Goal: Information Seeking & Learning: Learn about a topic

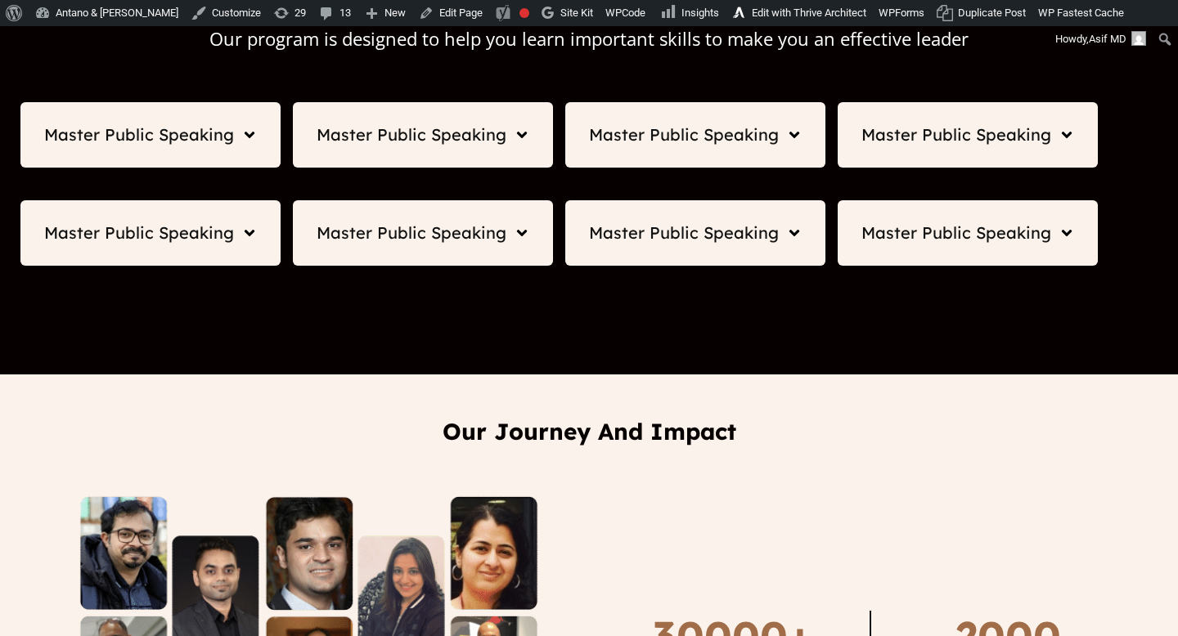
scroll to position [2260, 0]
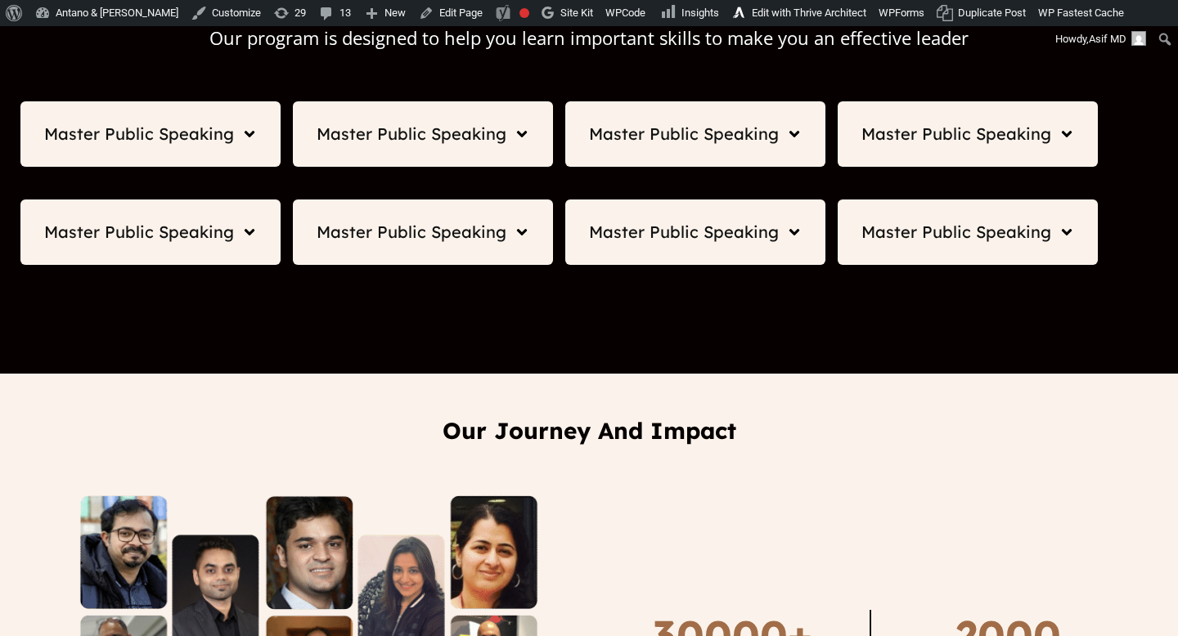
click at [236, 126] on div "Master Public Speaking" at bounding box center [150, 134] width 214 height 20
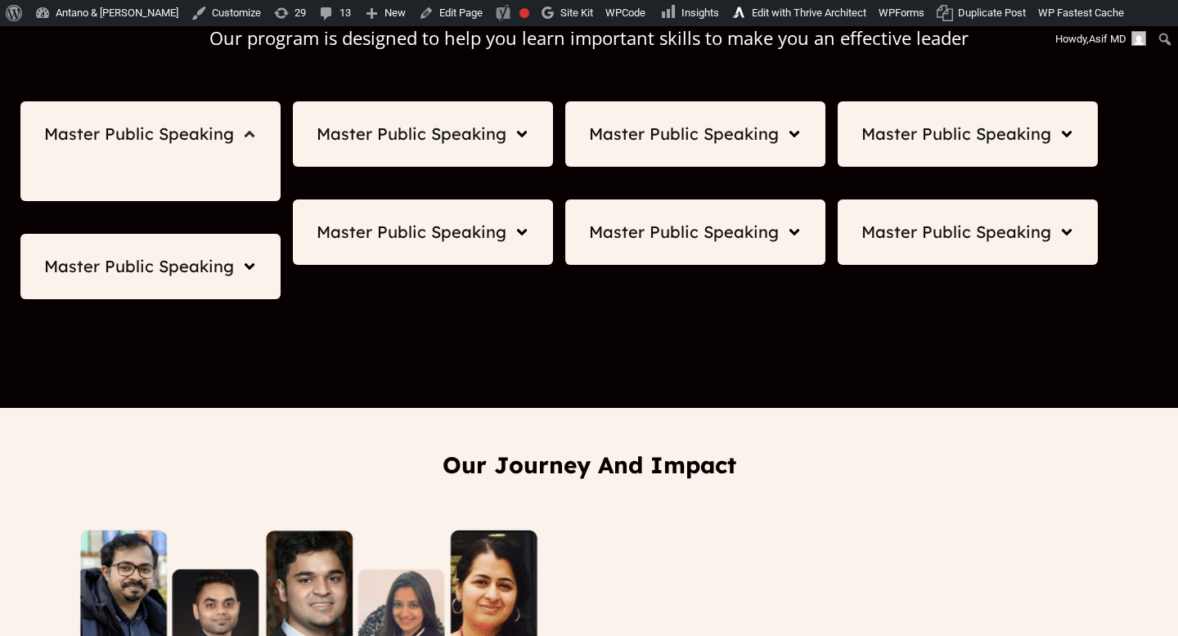
click at [236, 126] on div "Master Public Speaking" at bounding box center [150, 134] width 214 height 20
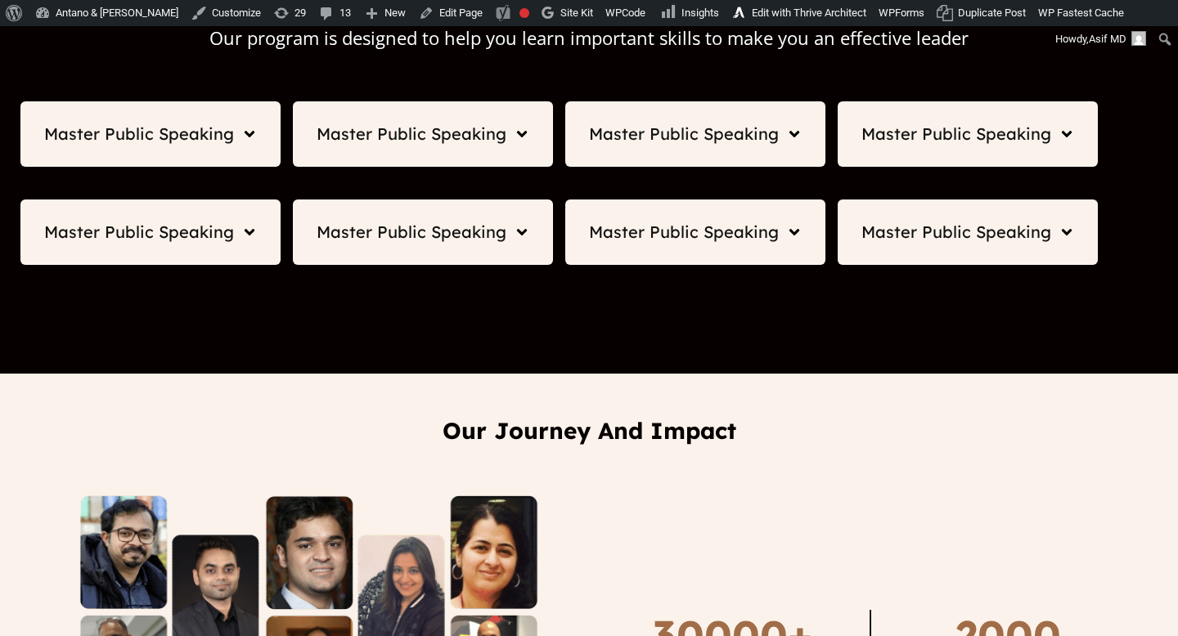
click at [460, 142] on div "Master Public Speaking" at bounding box center [412, 134] width 190 height 18
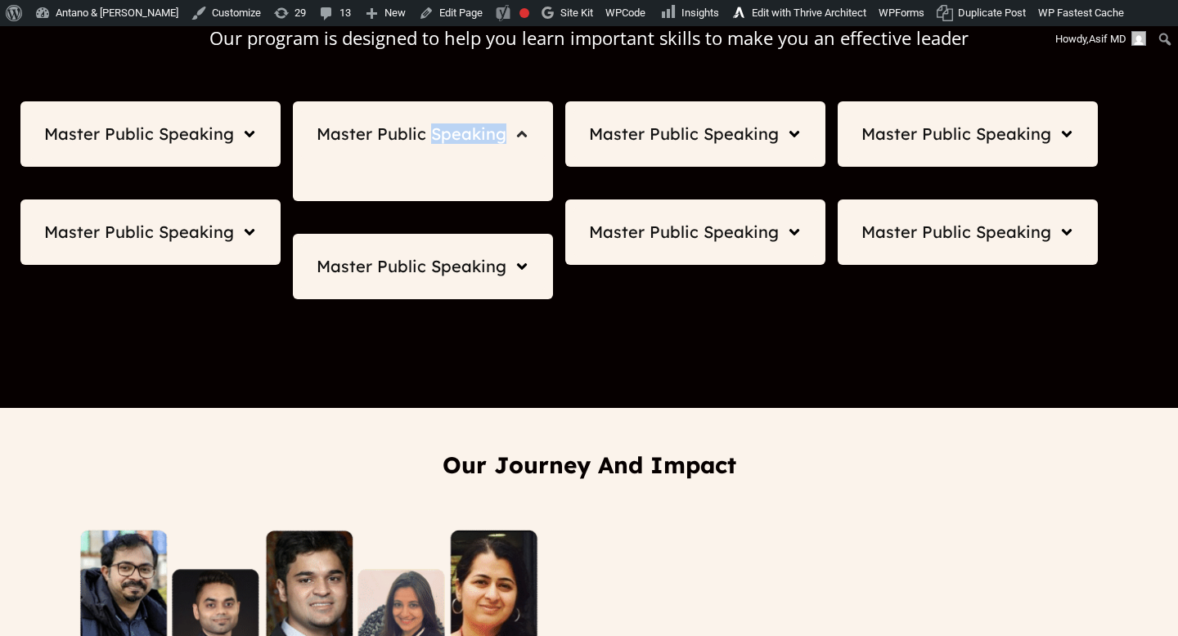
click at [460, 142] on div "Master Public Speaking" at bounding box center [412, 134] width 190 height 18
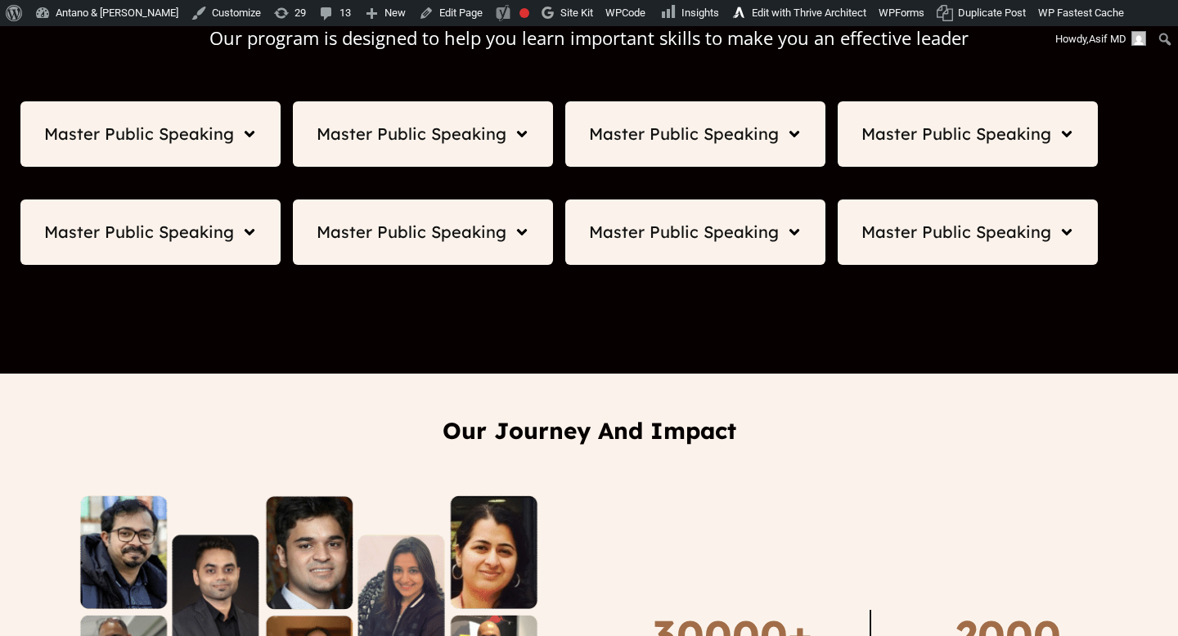
click at [681, 130] on div "Master Public Speaking" at bounding box center [684, 134] width 190 height 18
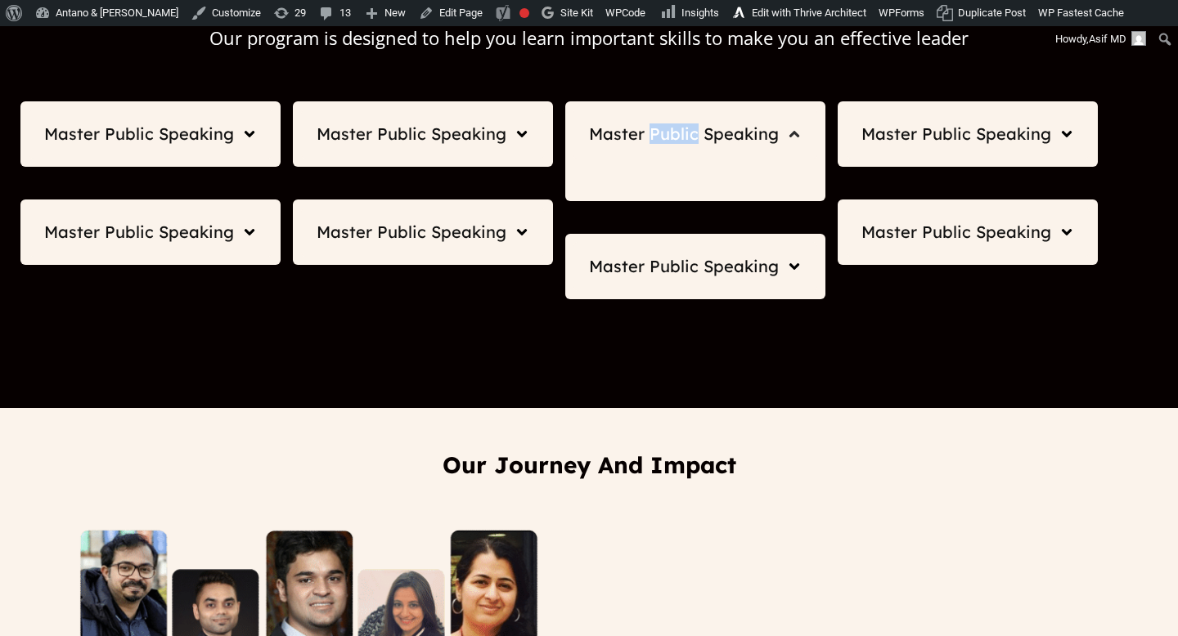
click at [681, 130] on div "Master Public Speaking" at bounding box center [684, 134] width 190 height 18
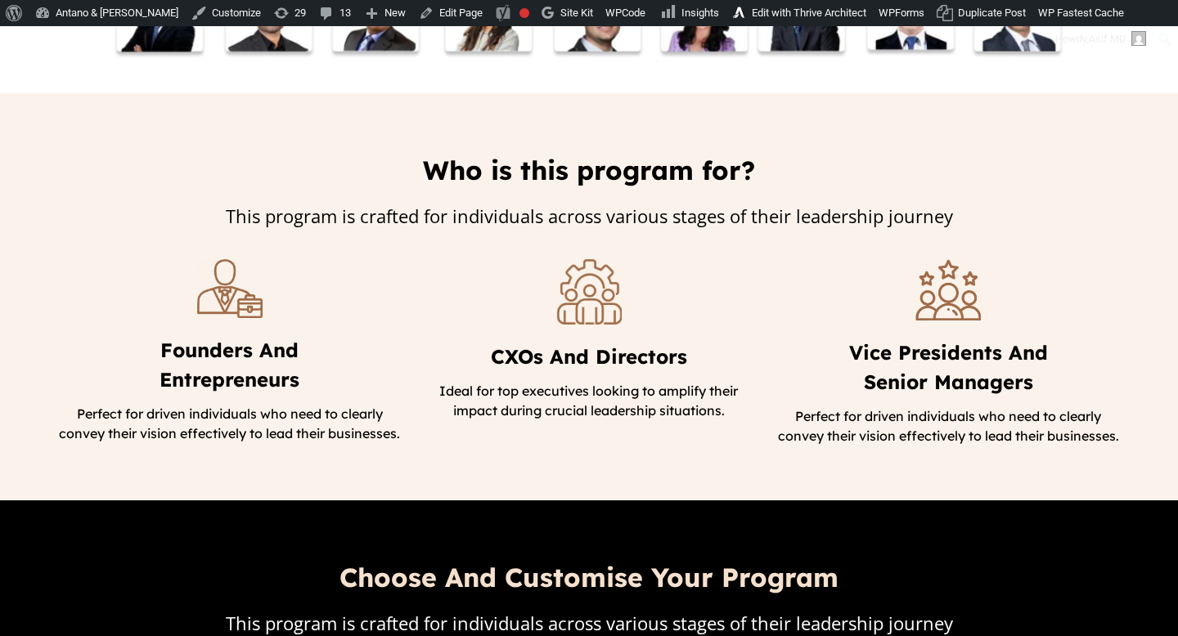
scroll to position [0, 0]
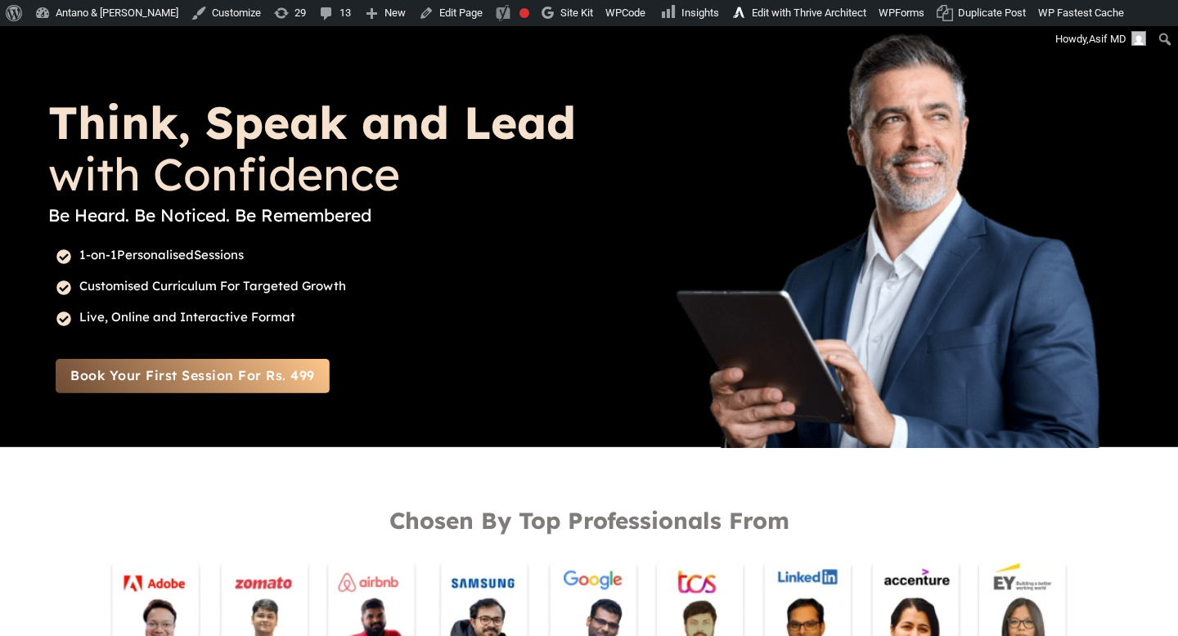
click at [255, 106] on strong "Think, Speak and Lead" at bounding box center [312, 122] width 528 height 56
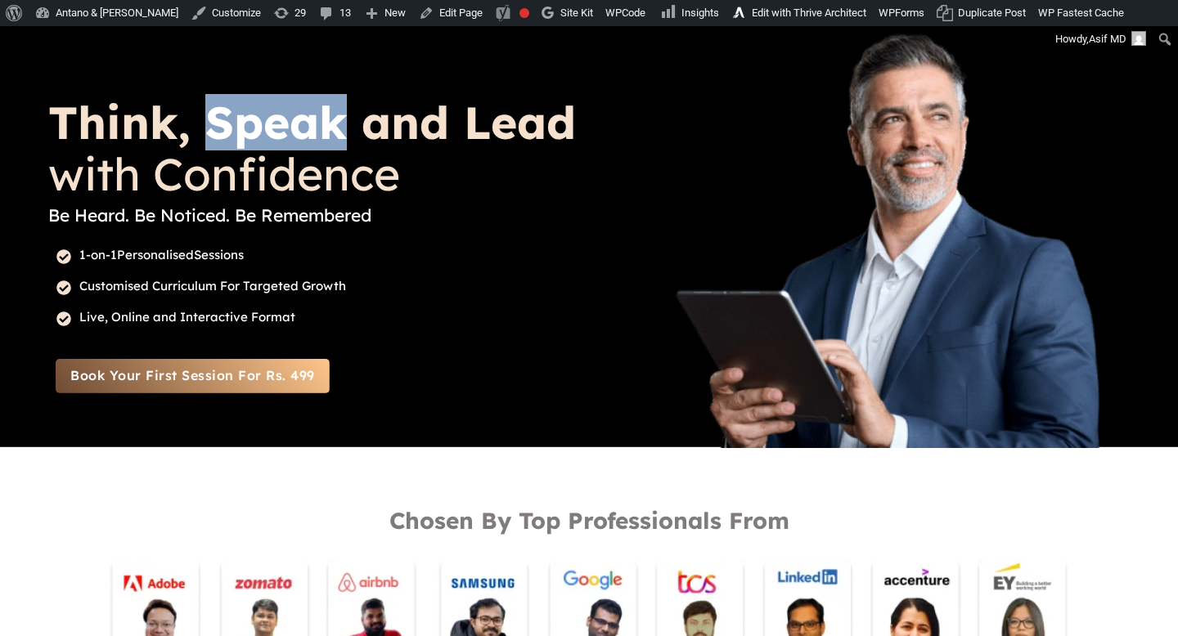
click at [255, 106] on strong "Think, Speak and Lead" at bounding box center [312, 122] width 528 height 56
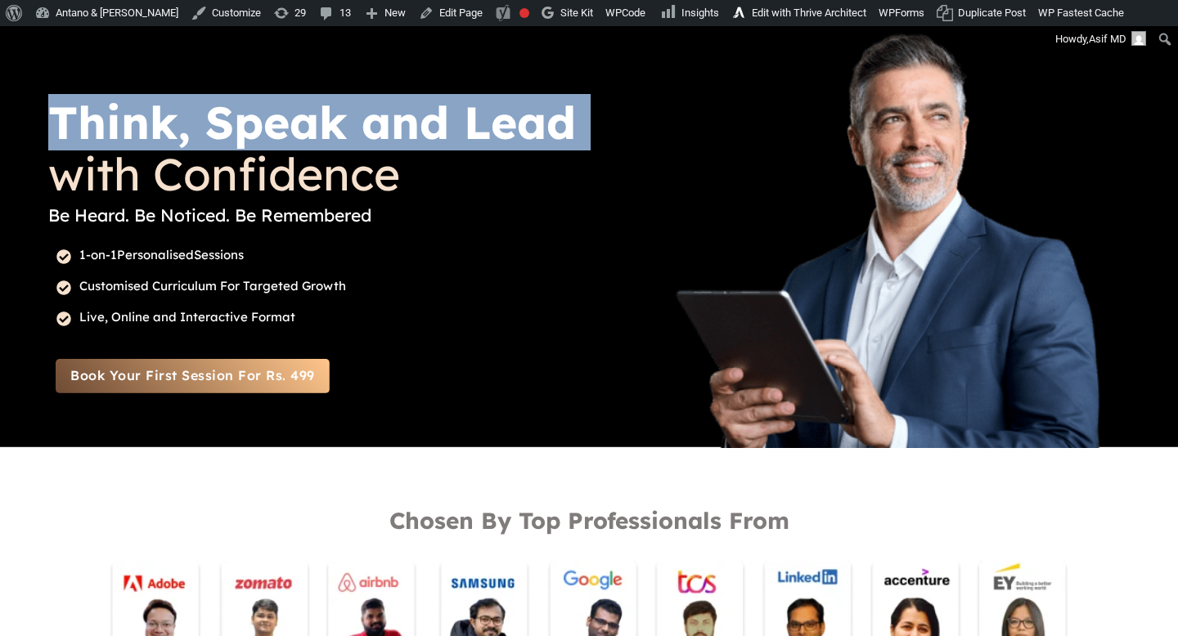
click at [255, 106] on strong "Think, Speak and Lead" at bounding box center [312, 122] width 528 height 56
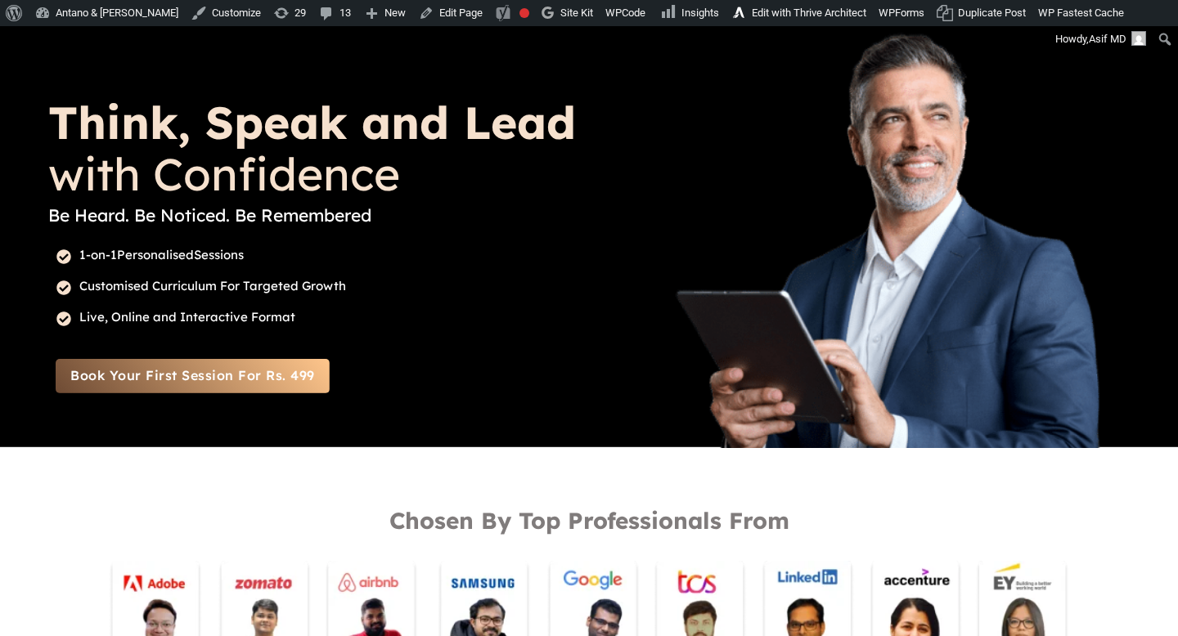
click at [269, 190] on p "with Confidence" at bounding box center [315, 173] width 534 height 45
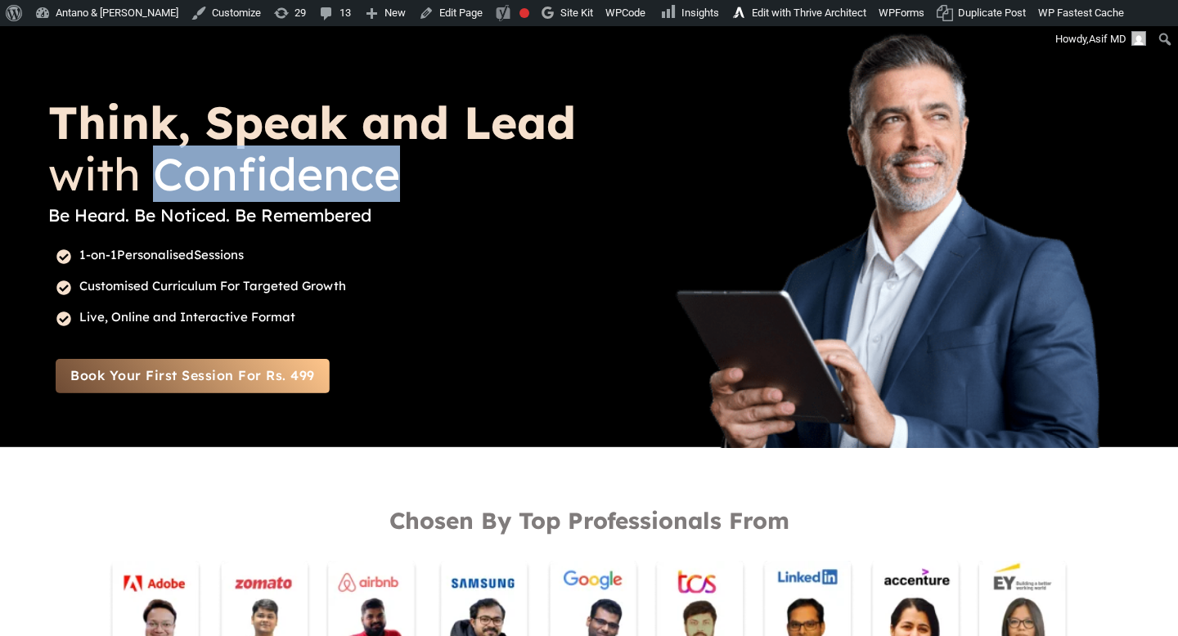
click at [269, 190] on p "with Confidence" at bounding box center [315, 173] width 534 height 45
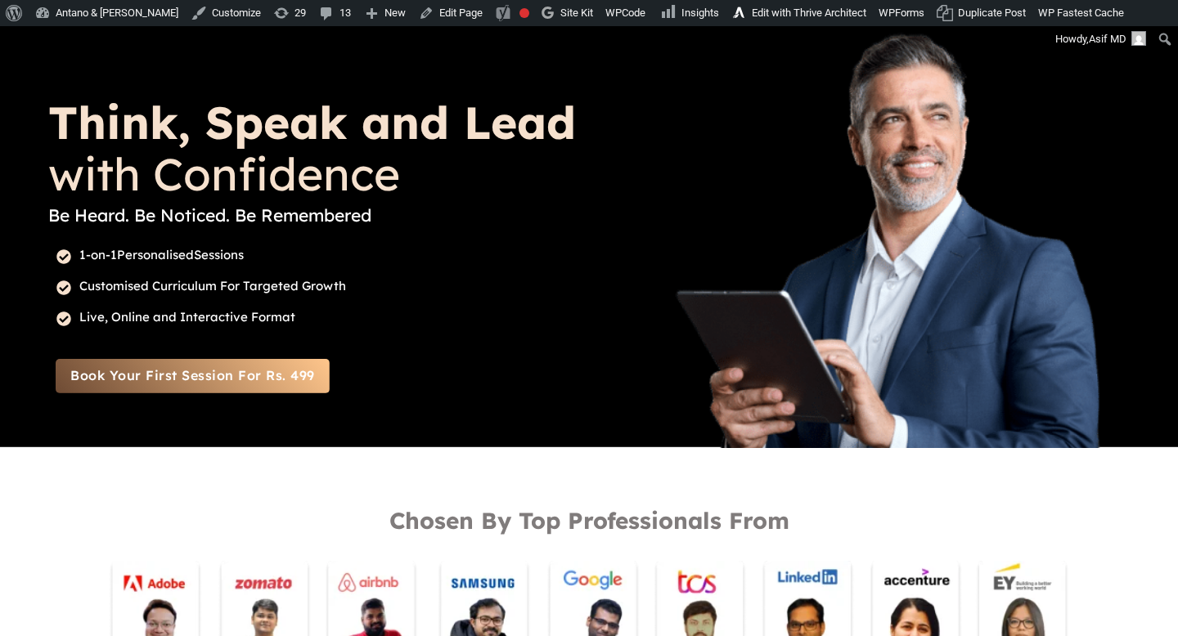
click at [269, 190] on p "with Confidence" at bounding box center [315, 173] width 534 height 45
click at [407, 188] on p "with Confidence" at bounding box center [315, 173] width 534 height 45
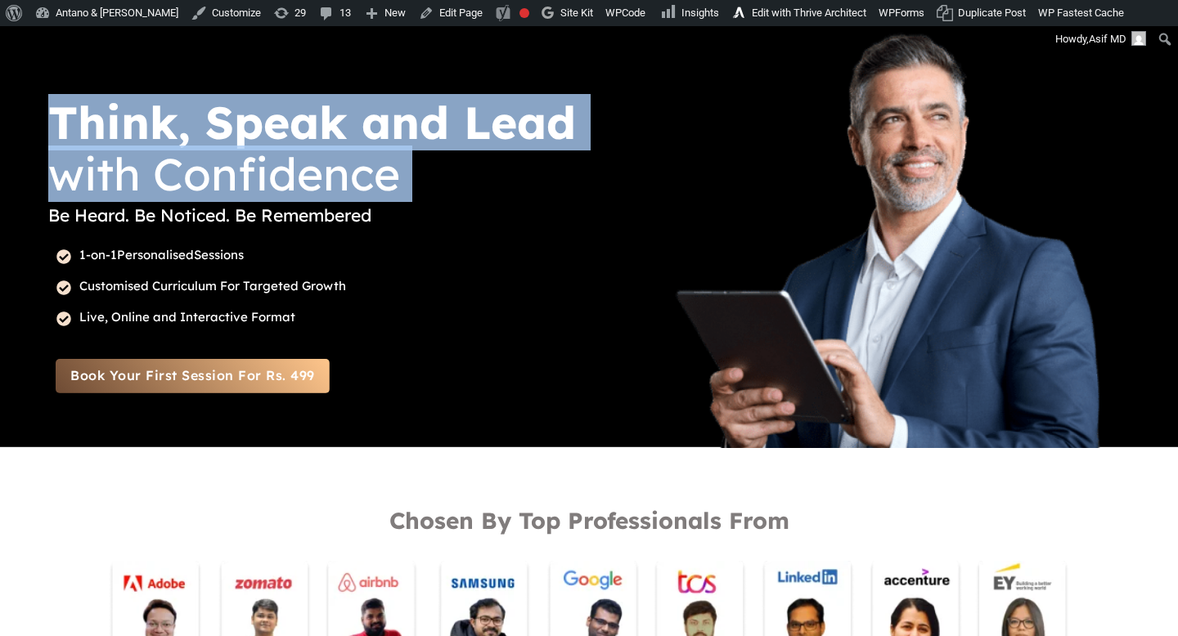
drag, startPoint x: 407, startPoint y: 188, endPoint x: 142, endPoint y: 125, distance: 272.4
click at [142, 125] on div "Think, Speak and Lead with Confidence Be Heard. Be Noticed. Be Remembered 1-on-…" at bounding box center [315, 223] width 536 height 421
click at [392, 162] on p "with Confidence" at bounding box center [315, 173] width 534 height 45
drag, startPoint x: 398, startPoint y: 171, endPoint x: 3, endPoint y: 110, distance: 399.8
click at [3, 110] on div "Think, Speak and Lead with Confidence Be Heard. Be Noticed. Be Remembered 1-on-…" at bounding box center [589, 224] width 1176 height 446
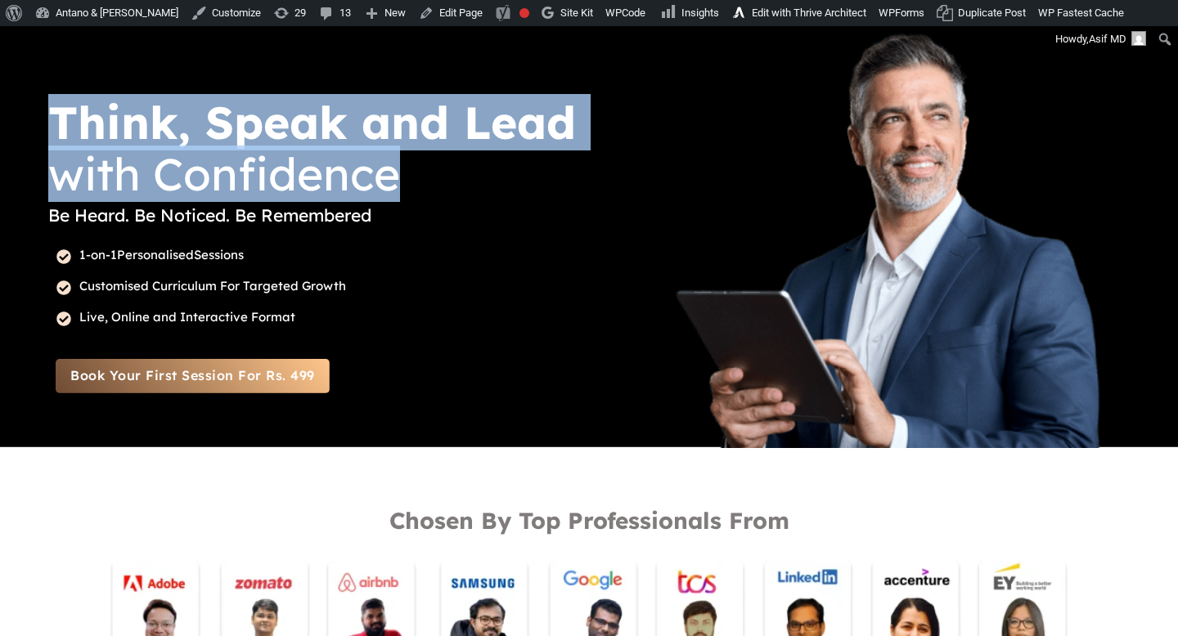
click at [336, 214] on p "Be Heard. Be Noticed. Be Remembered" at bounding box center [315, 215] width 534 height 34
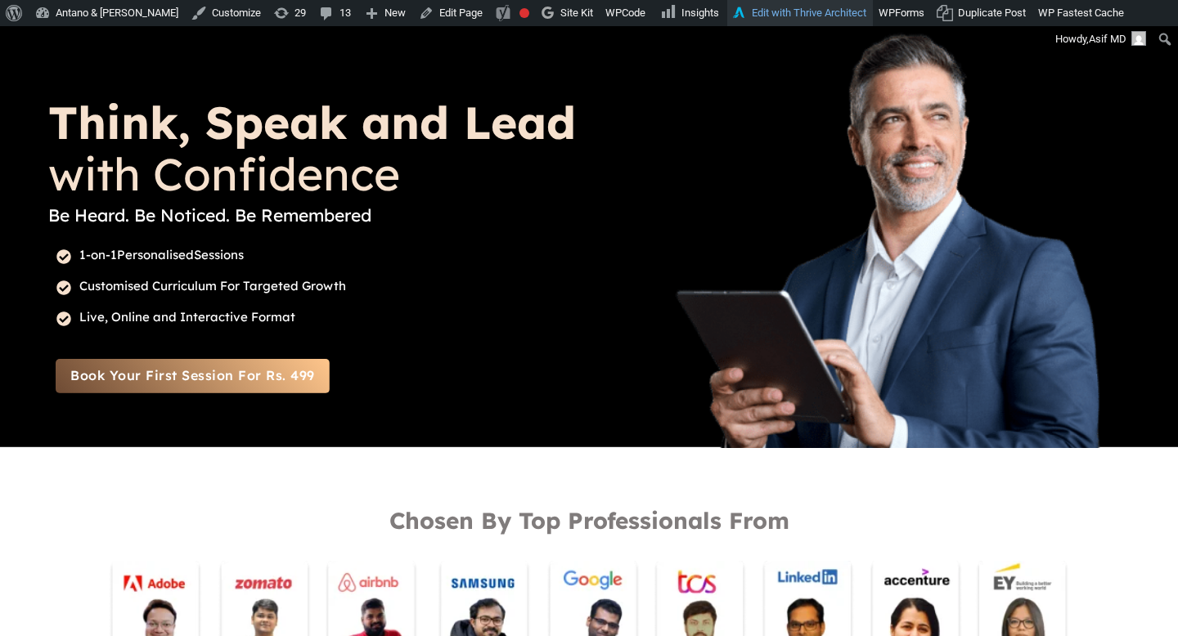
click at [733, 22] on link "Edit with Thrive Architect" at bounding box center [800, 13] width 146 height 26
